Goal: Information Seeking & Learning: Learn about a topic

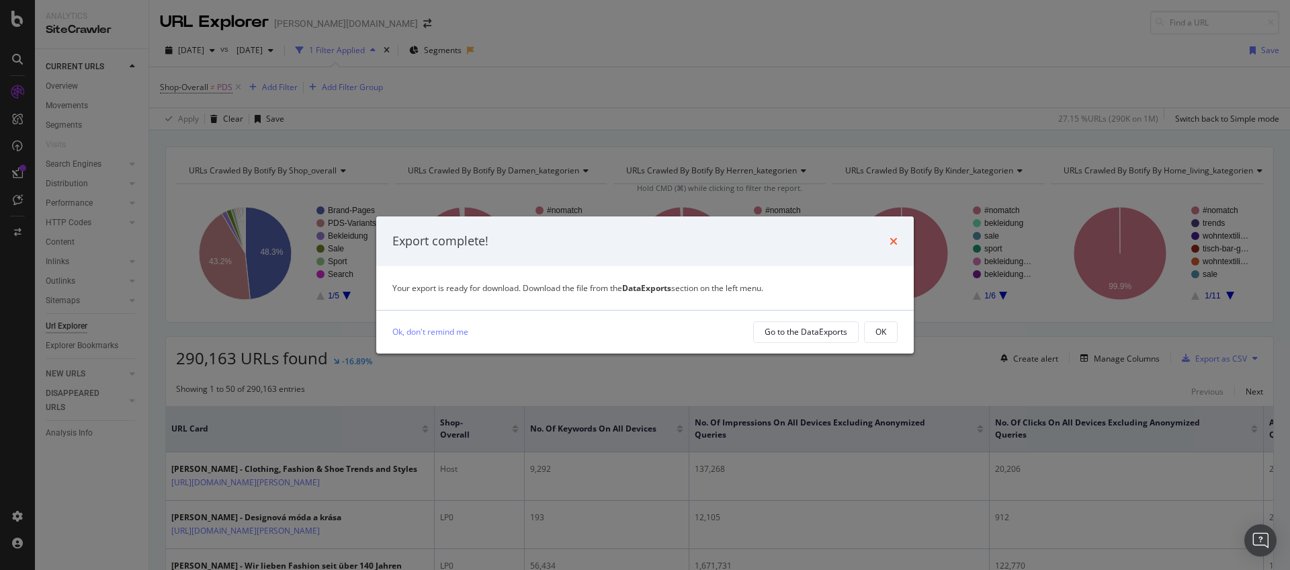
click at [897, 244] on icon "times" at bounding box center [894, 241] width 8 height 11
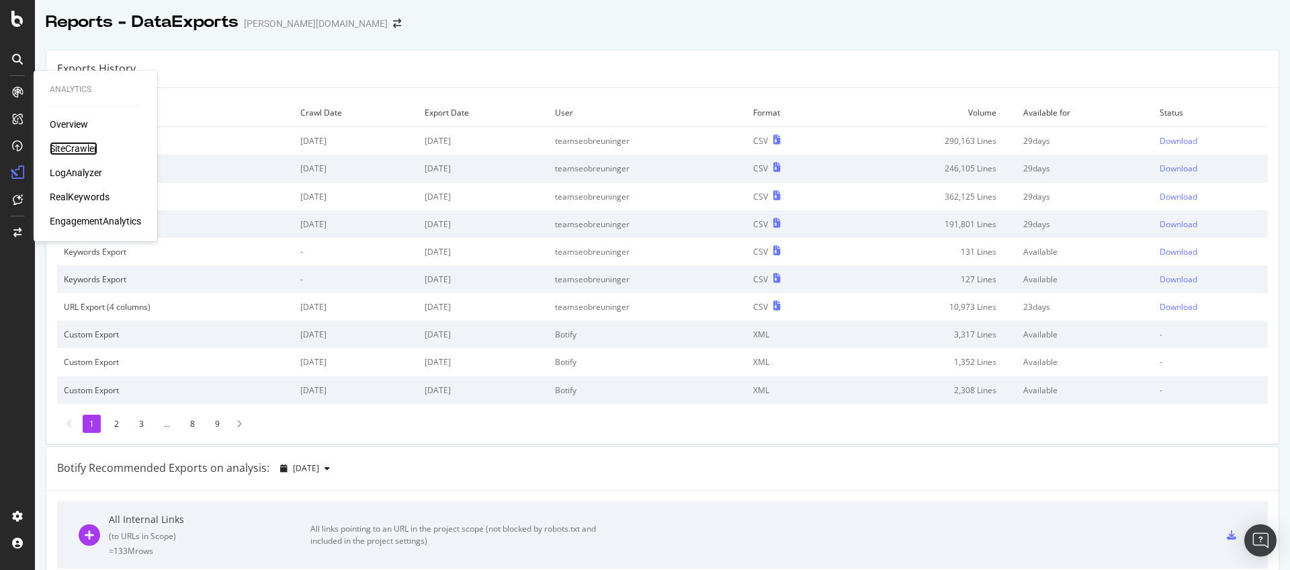
click at [60, 144] on div "SiteCrawler" at bounding box center [74, 148] width 48 height 13
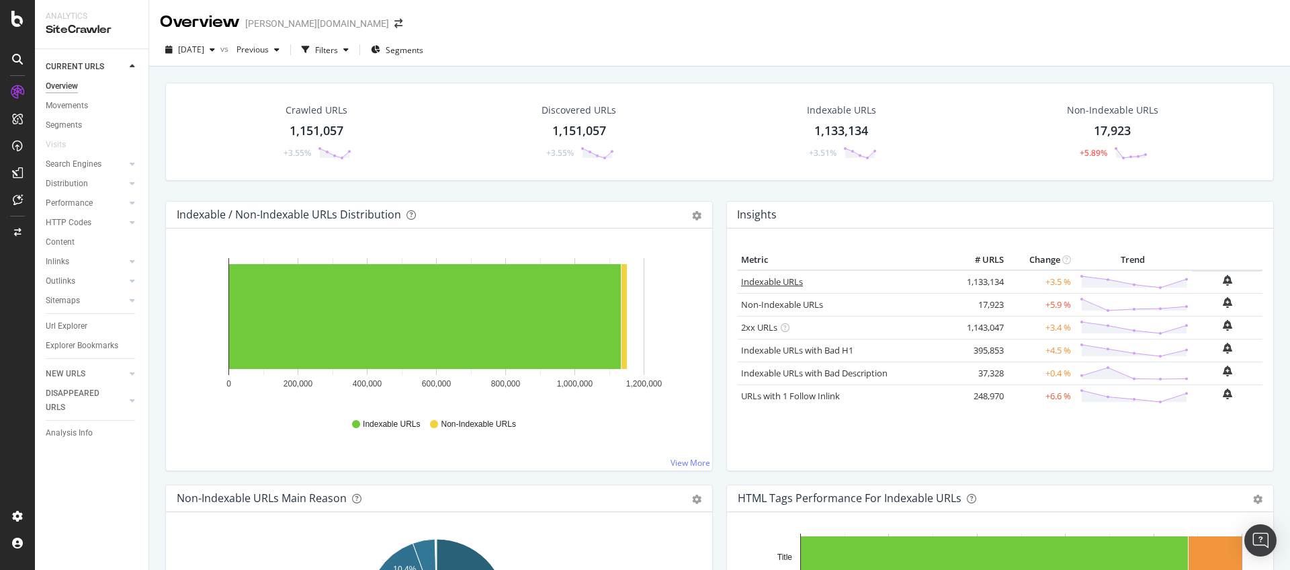
click at [790, 282] on link "Indexable URLs" at bounding box center [772, 281] width 62 height 12
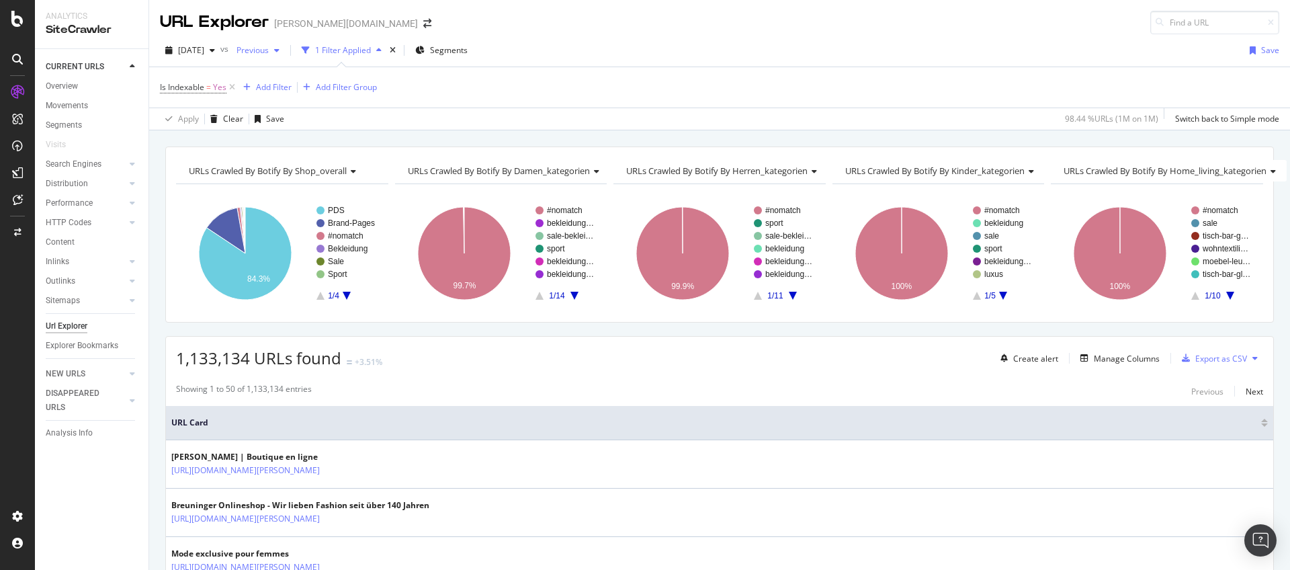
click at [269, 49] on span "Previous" at bounding box center [250, 49] width 38 height 11
click at [204, 47] on span "[DATE]" at bounding box center [191, 49] width 26 height 11
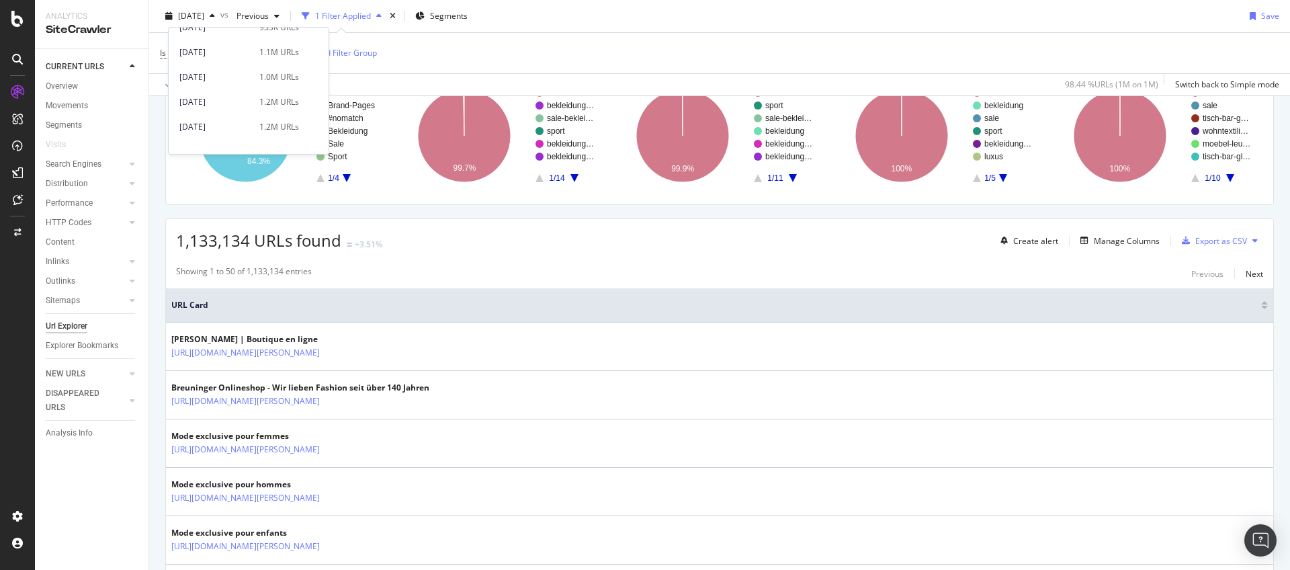
scroll to position [407, 0]
click at [232, 84] on div "2025 Jan. 27th 1.0M URLs" at bounding box center [249, 76] width 160 height 19
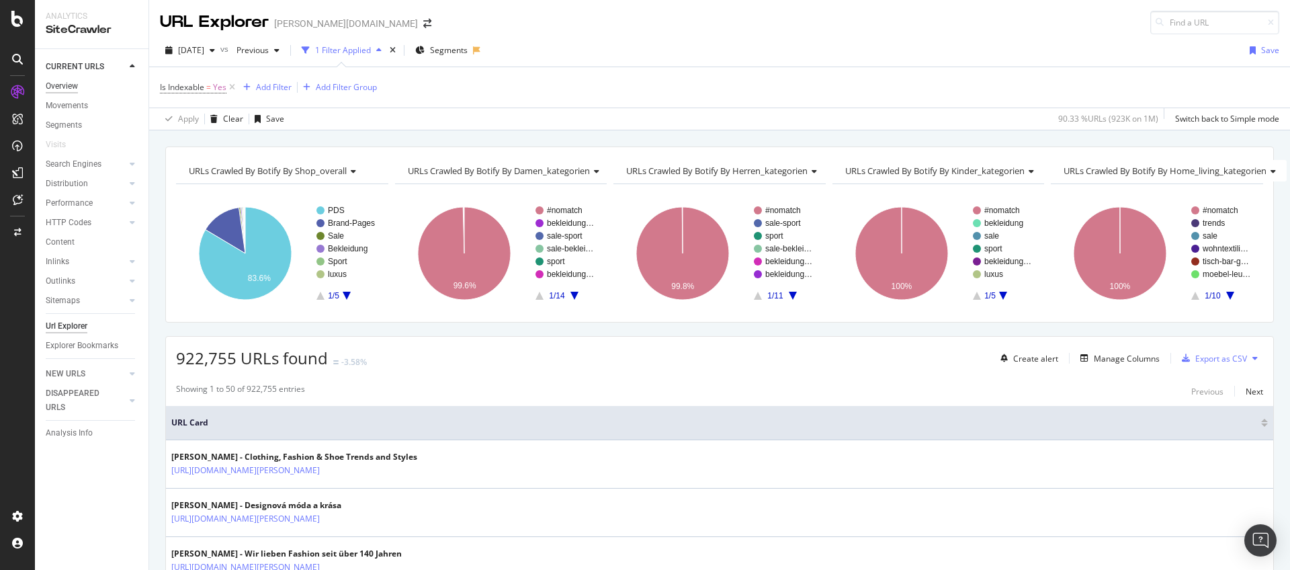
click at [69, 86] on div "Overview" at bounding box center [62, 86] width 32 height 14
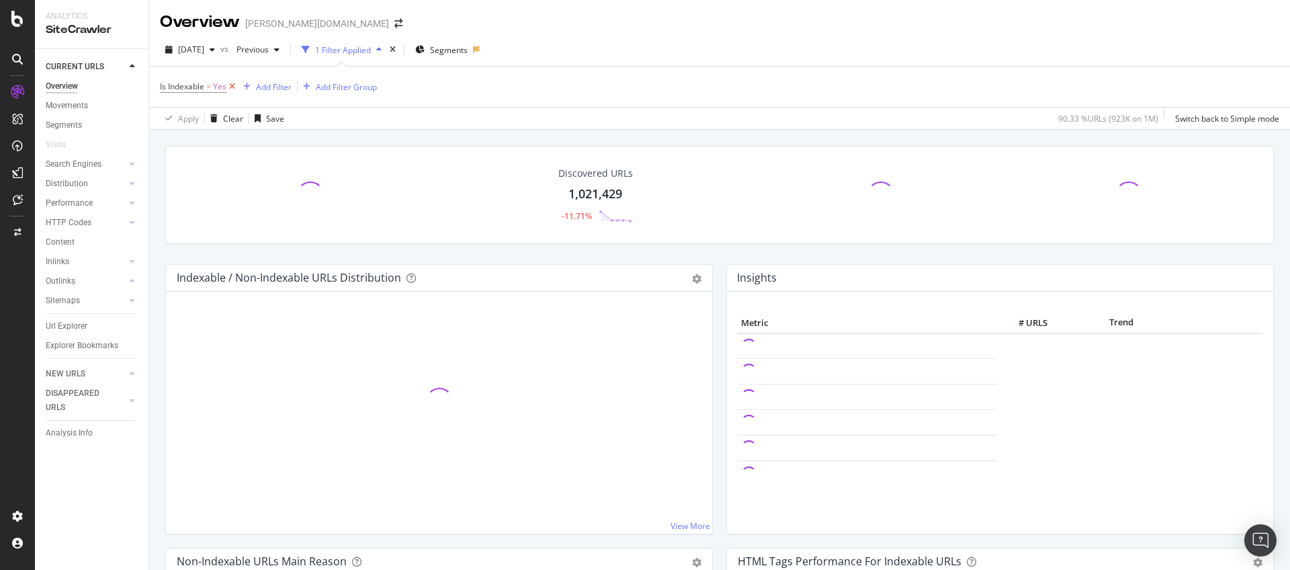
click at [232, 85] on icon at bounding box center [231, 86] width 11 height 13
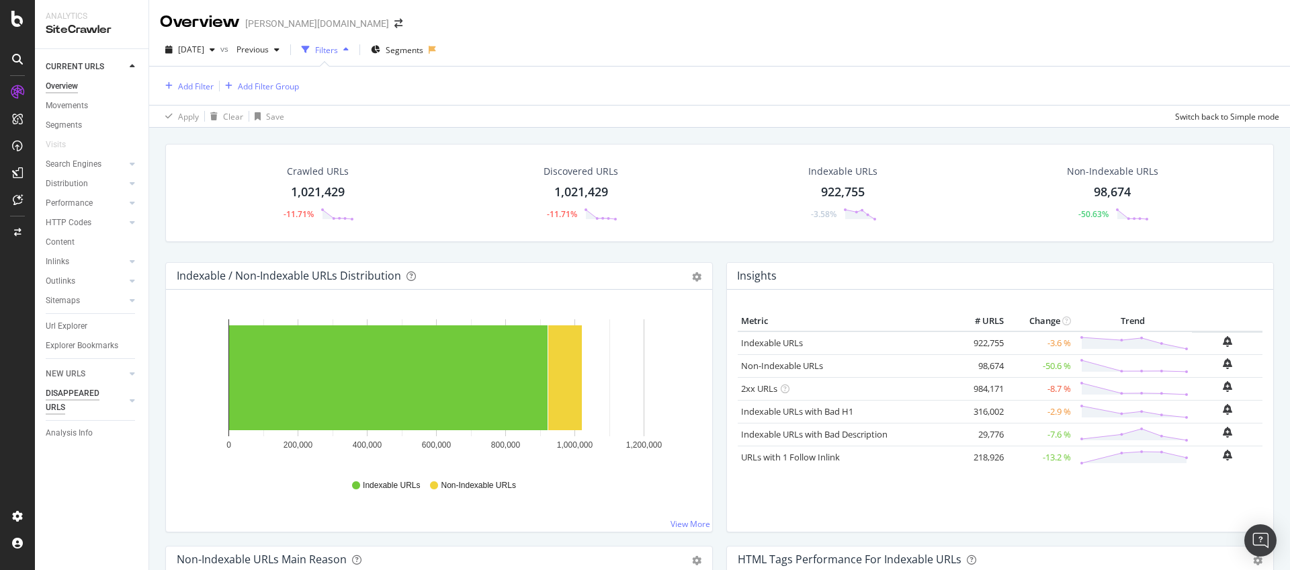
click at [85, 393] on div "DISAPPEARED URLS" at bounding box center [80, 400] width 68 height 28
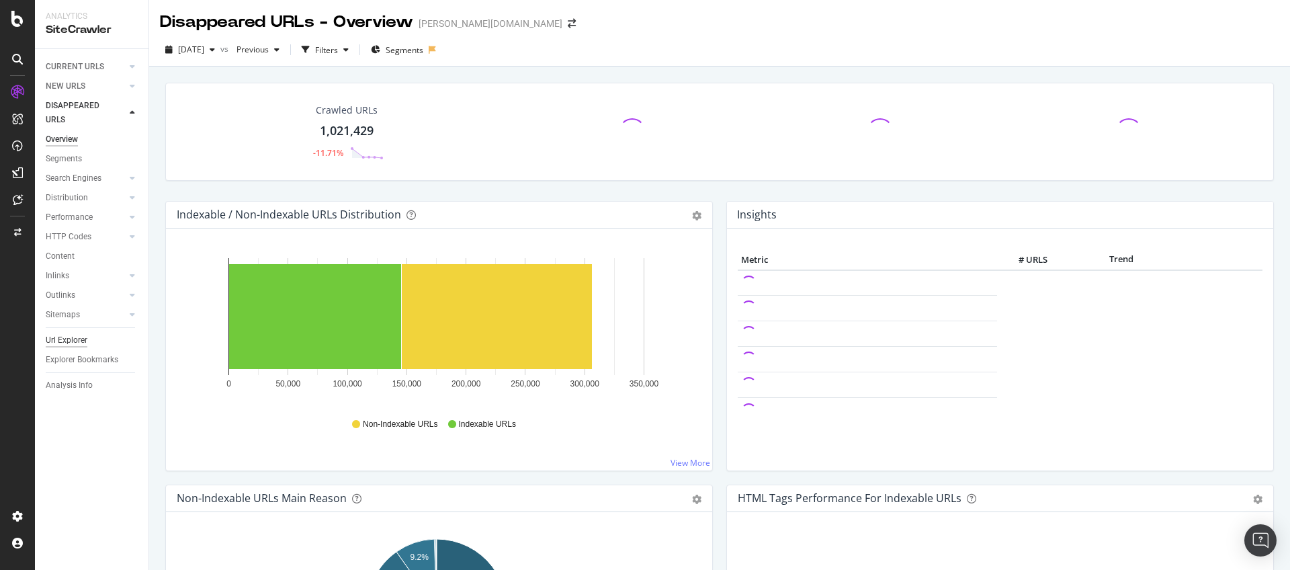
click at [58, 339] on div "Url Explorer" at bounding box center [67, 340] width 42 height 14
